Goal: Navigation & Orientation: Find specific page/section

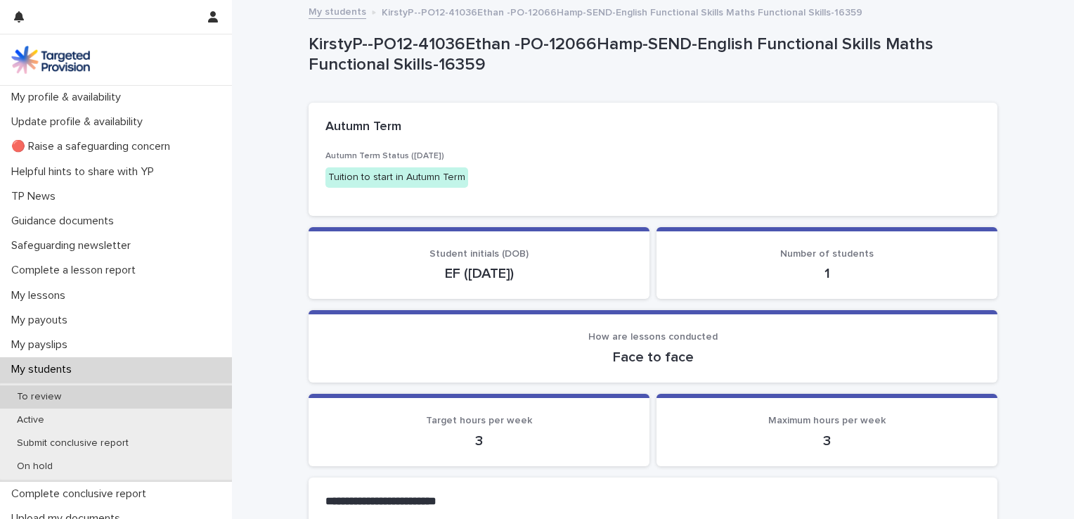
click at [58, 401] on p "To review" at bounding box center [39, 397] width 67 height 12
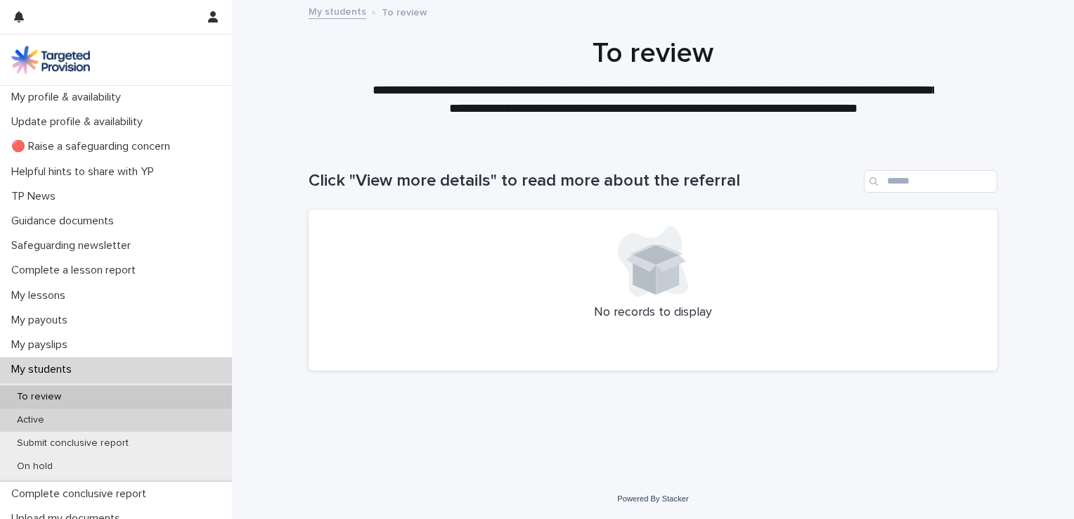
click at [38, 421] on p "Active" at bounding box center [31, 420] width 50 height 12
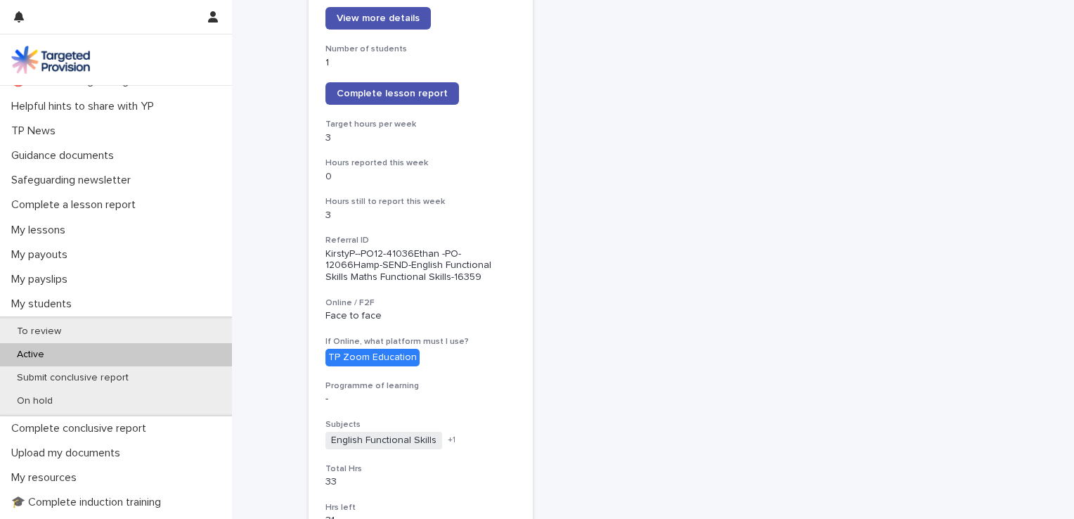
scroll to position [56, 0]
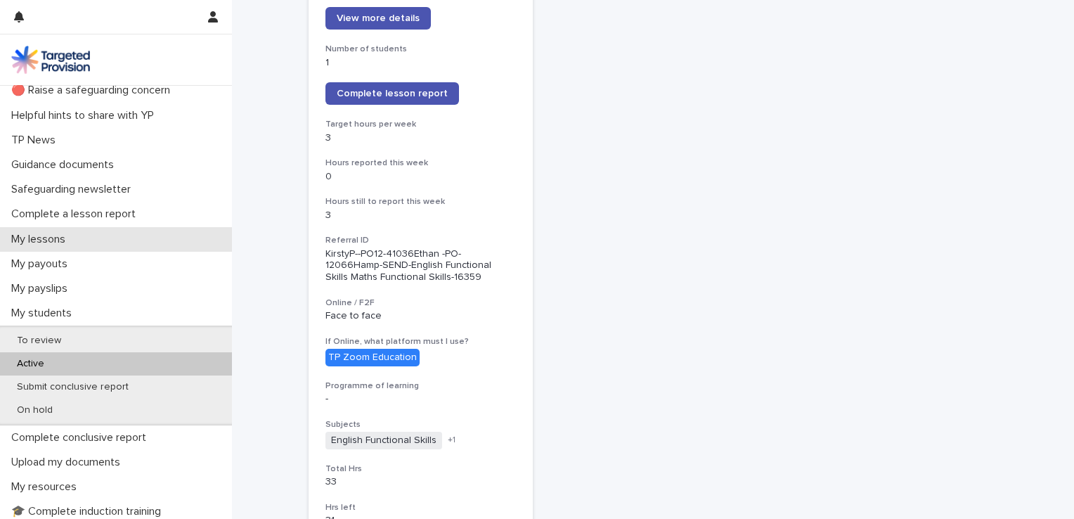
click at [41, 235] on p "My lessons" at bounding box center [41, 239] width 71 height 13
